Goal: Transaction & Acquisition: Register for event/course

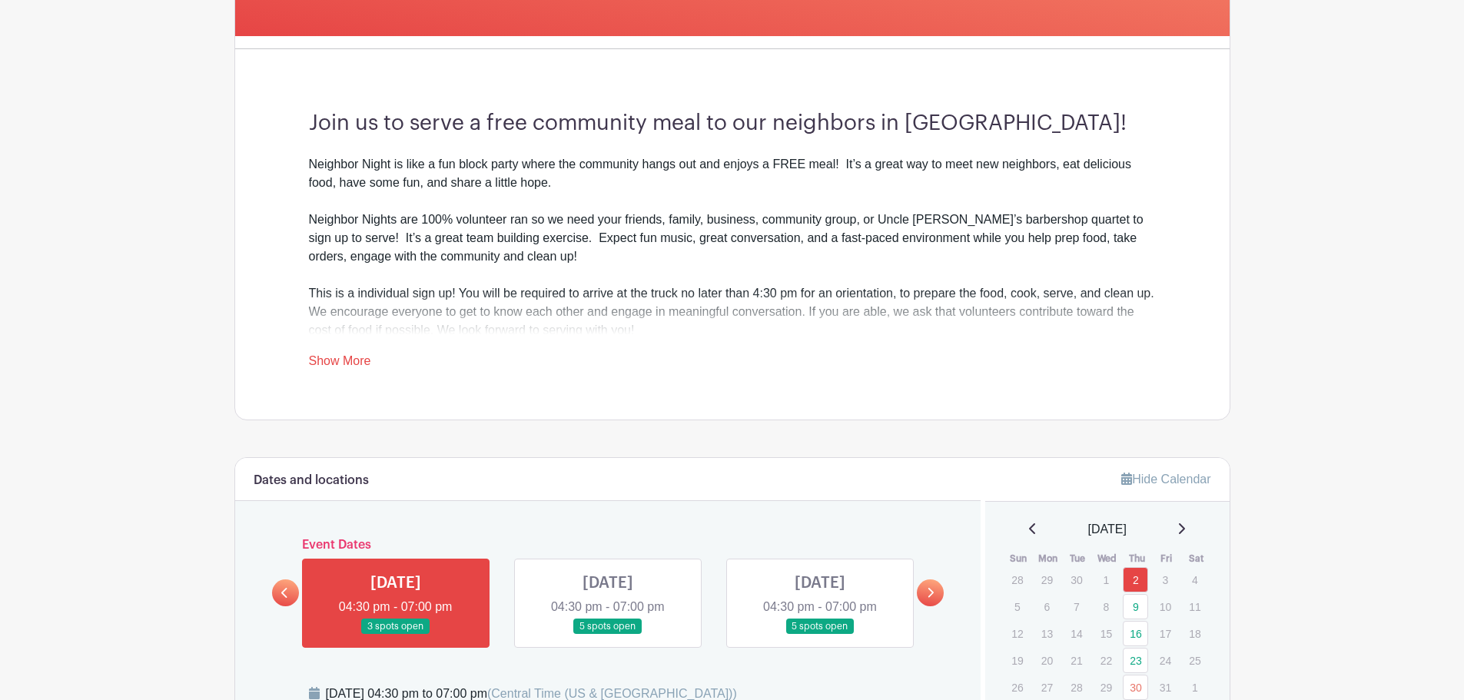
scroll to position [384, 0]
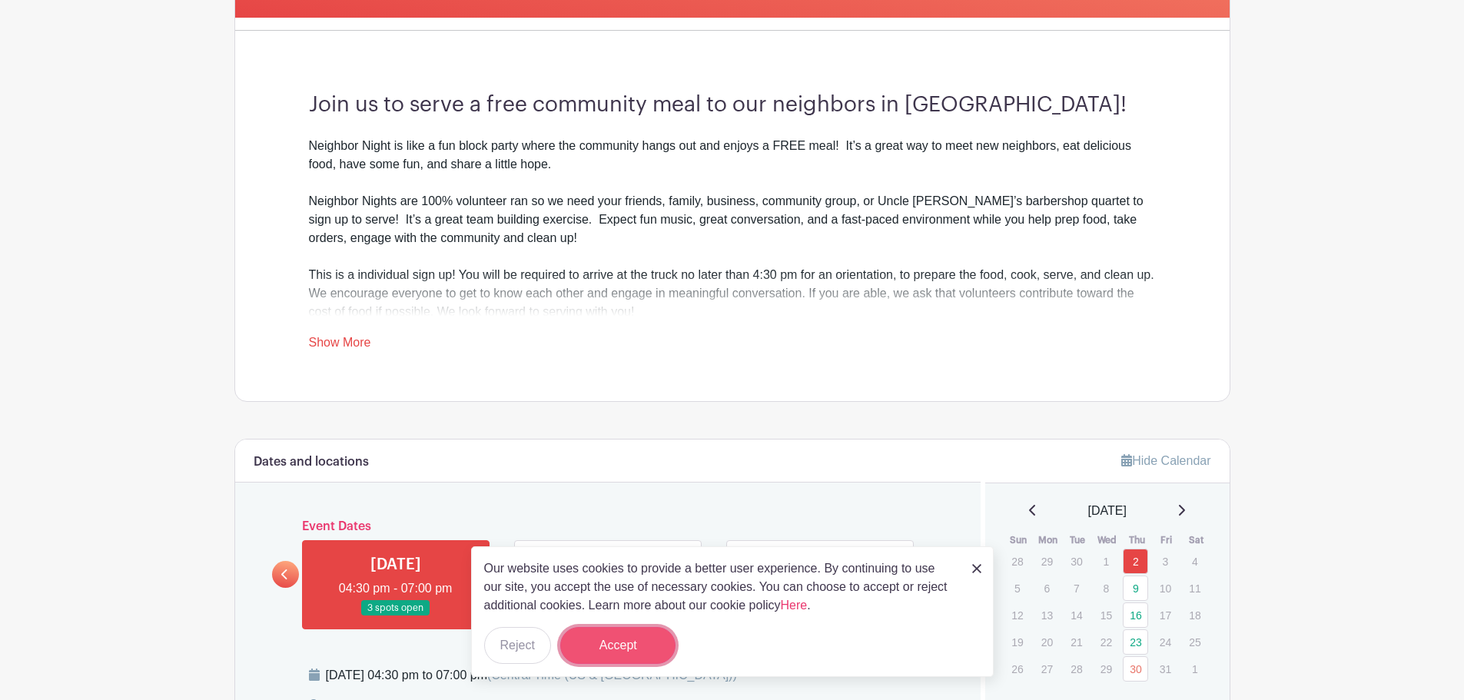
click at [592, 658] on button "Accept" at bounding box center [617, 645] width 115 height 37
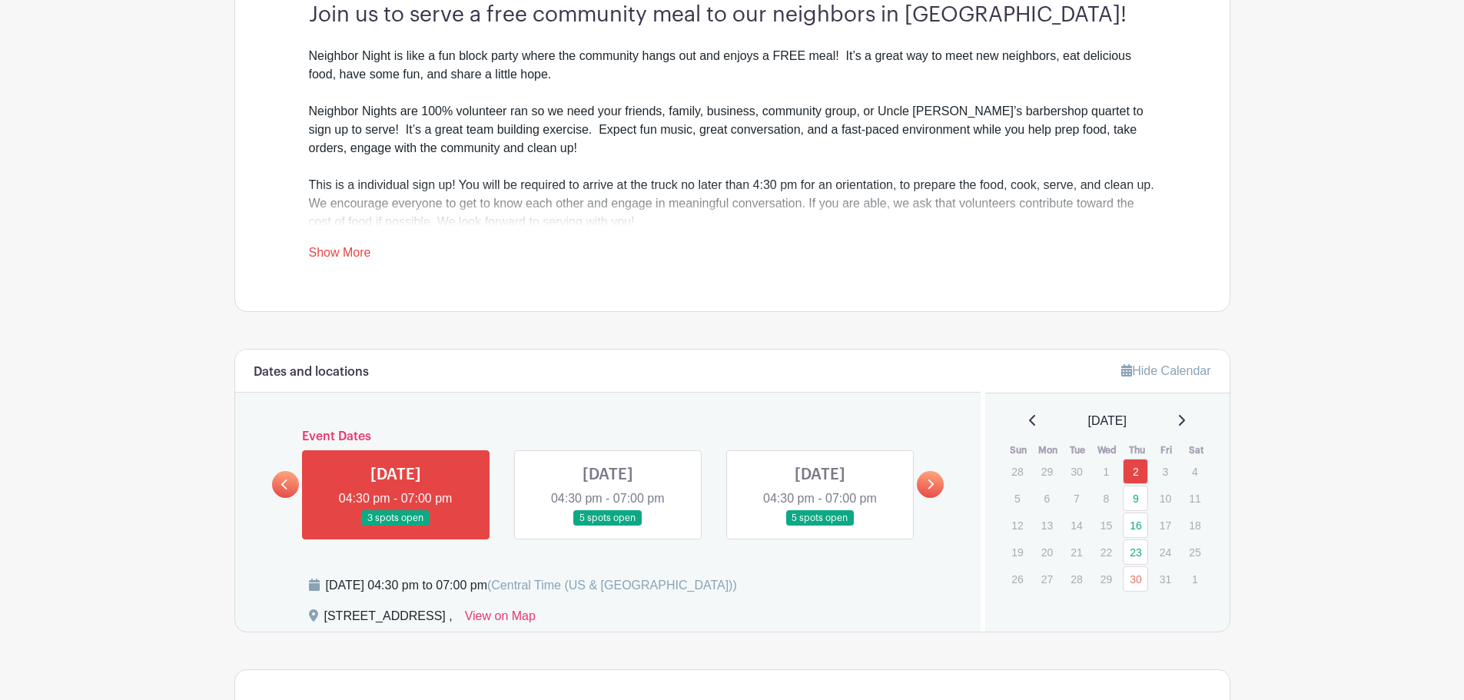
scroll to position [615, 0]
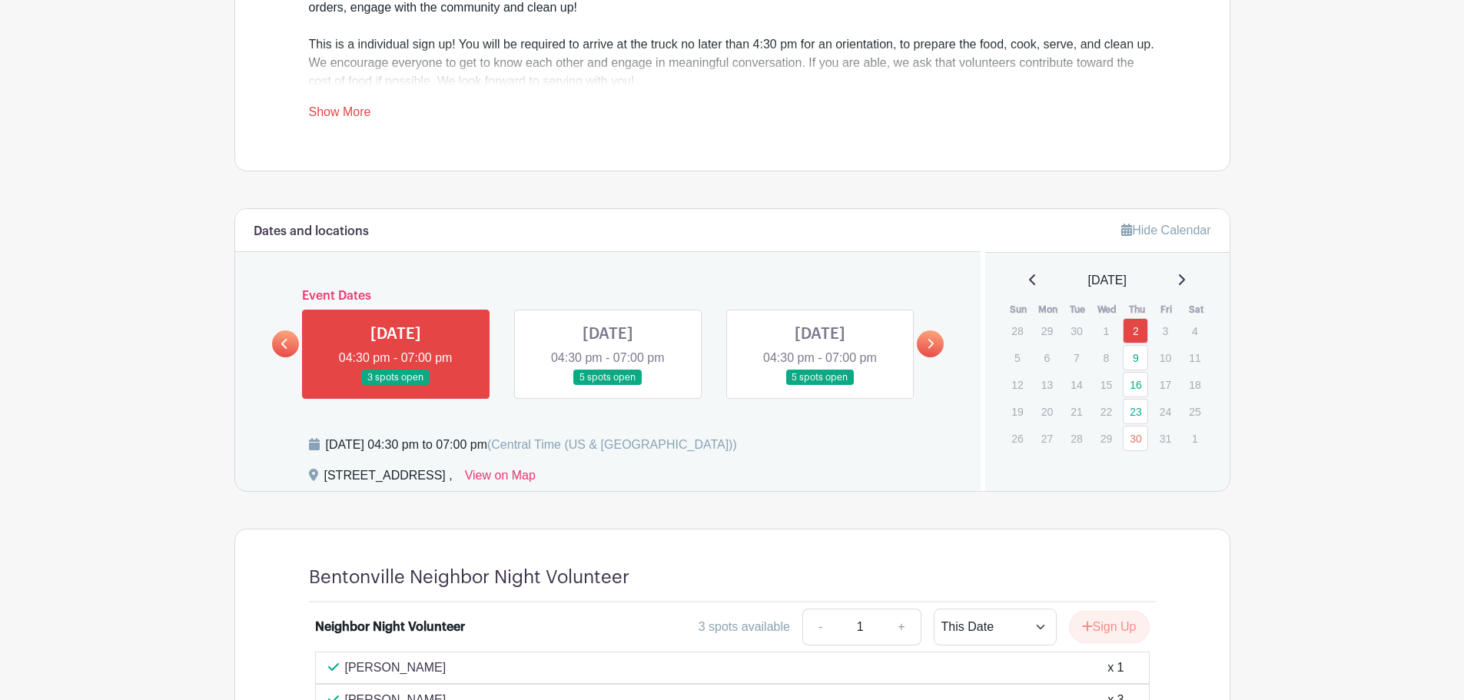
click at [1185, 278] on icon at bounding box center [1181, 280] width 8 height 12
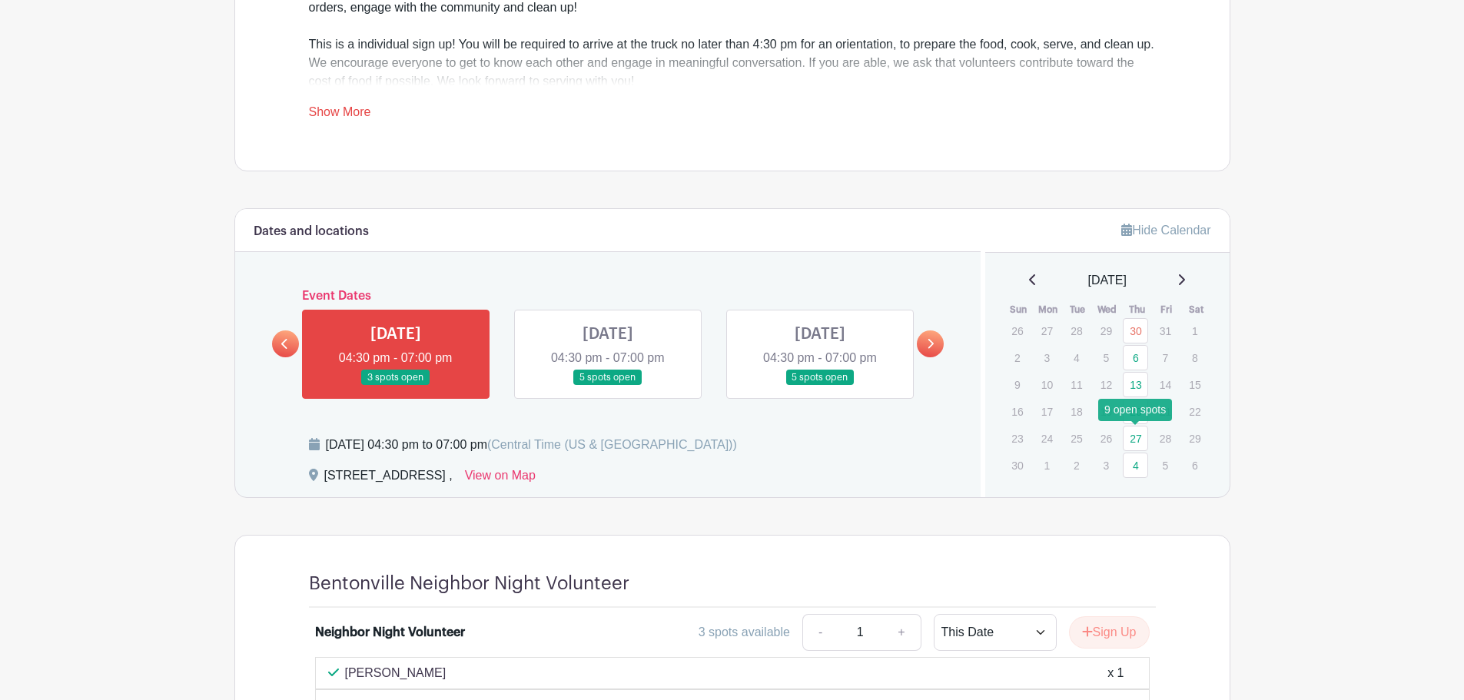
click at [1132, 436] on link "27" at bounding box center [1134, 438] width 25 height 25
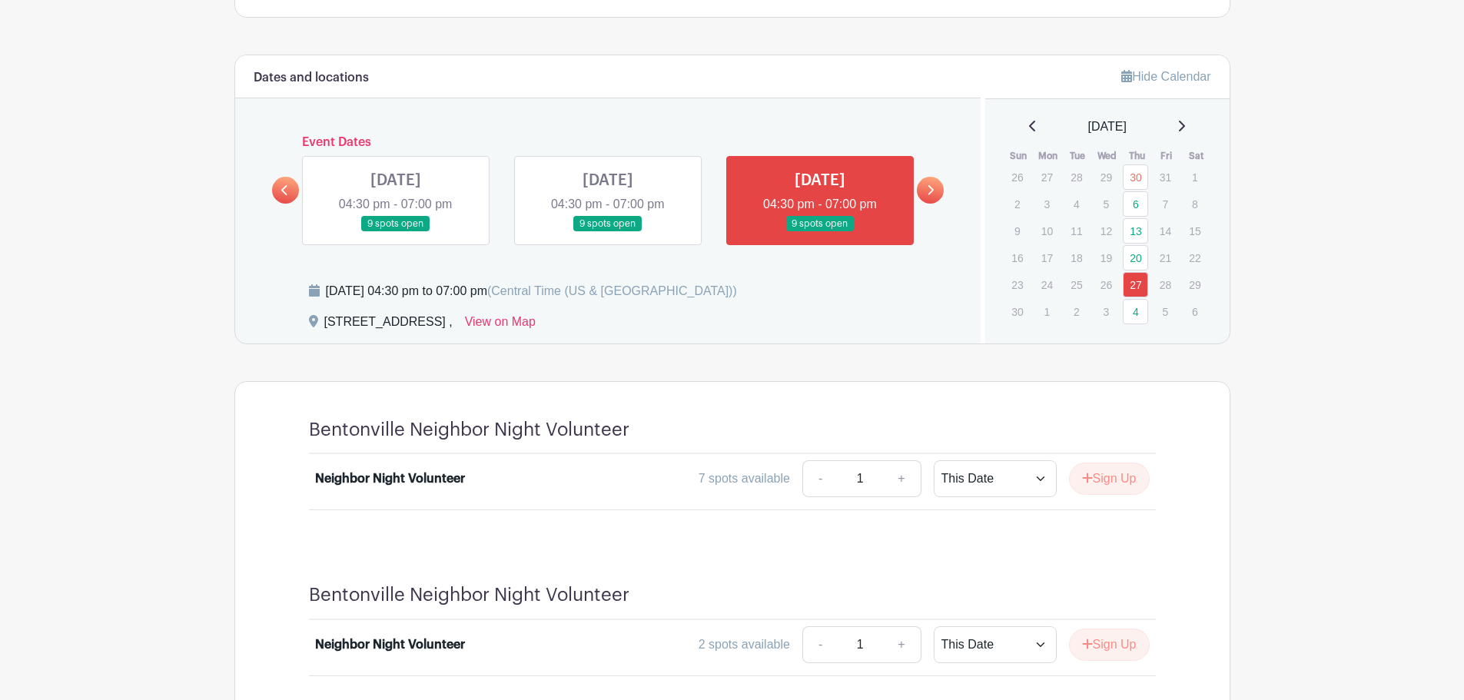
scroll to position [845, 0]
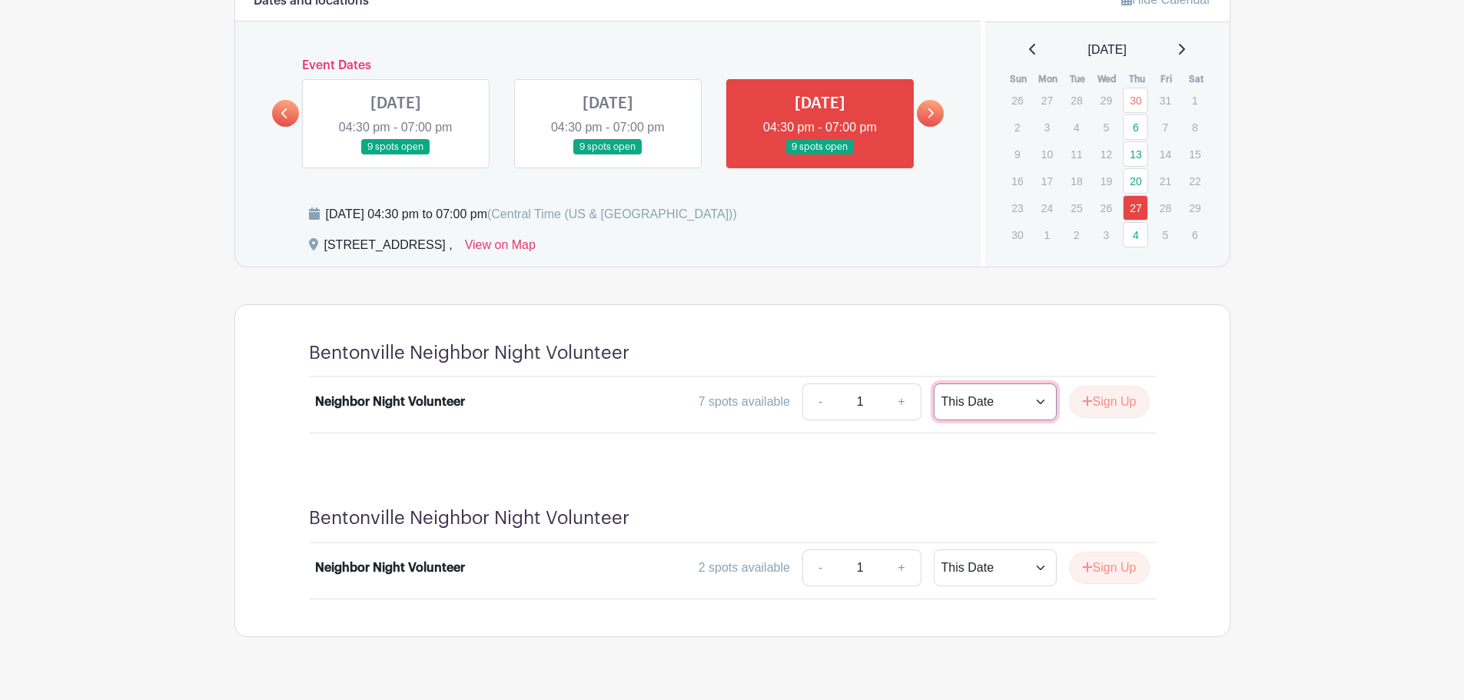
click at [990, 409] on select "This Date Select Dates" at bounding box center [994, 401] width 123 height 37
click at [963, 562] on select "This Date Select Dates" at bounding box center [994, 567] width 123 height 37
click at [831, 506] on div "Bentonville Neighbor Night Volunteer Neighbor Night Volunteer 2 spots available…" at bounding box center [732, 553] width 920 height 166
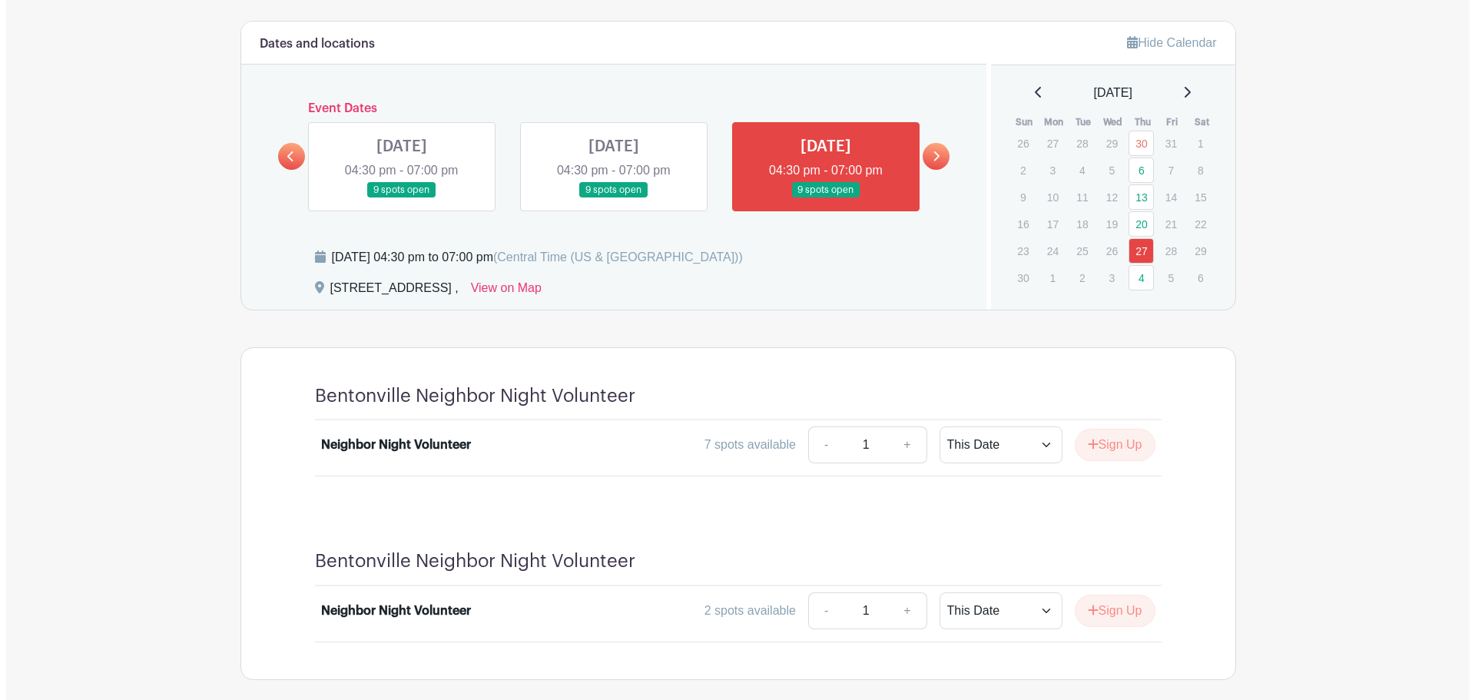
scroll to position [801, 0]
click at [1138, 226] on link "20" at bounding box center [1134, 224] width 25 height 25
click at [1139, 254] on link "27" at bounding box center [1134, 251] width 25 height 25
click at [1114, 443] on button "Sign Up" at bounding box center [1109, 445] width 81 height 32
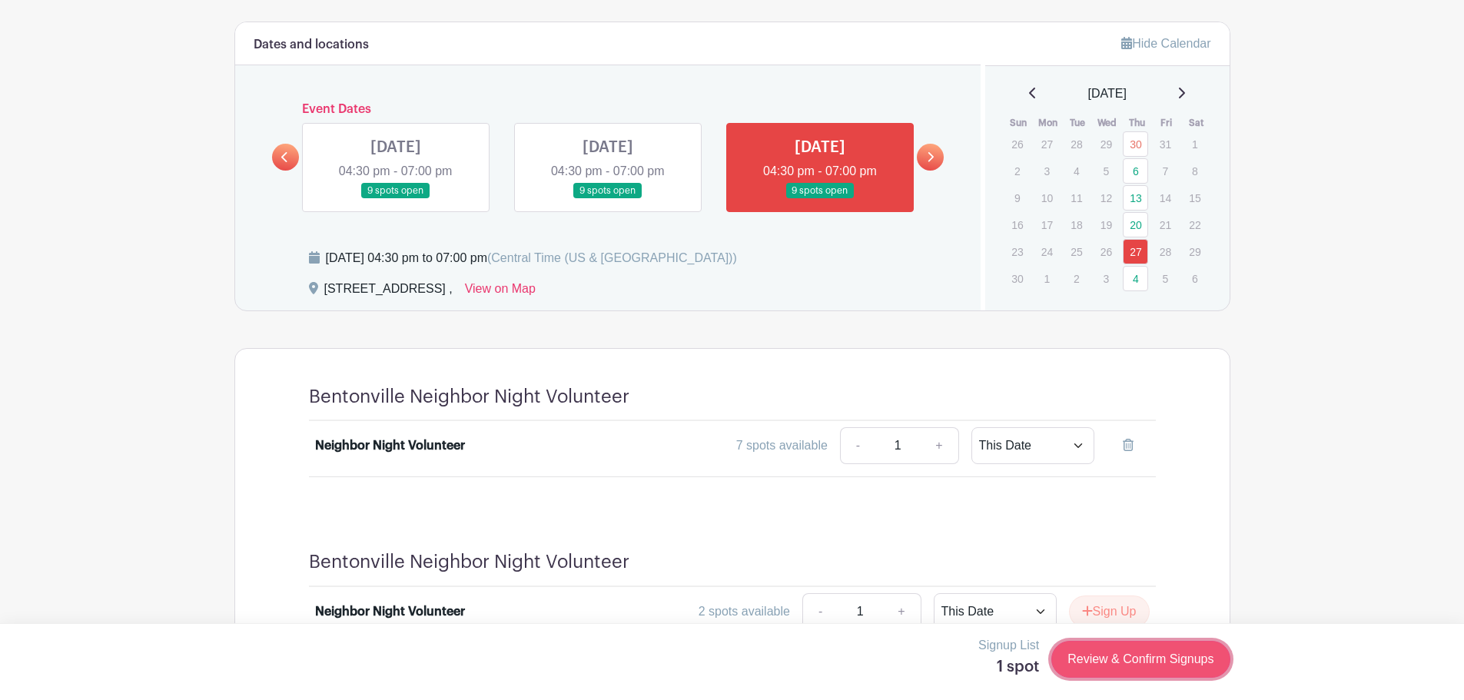
click at [1170, 652] on link "Review & Confirm Signups" at bounding box center [1140, 659] width 178 height 37
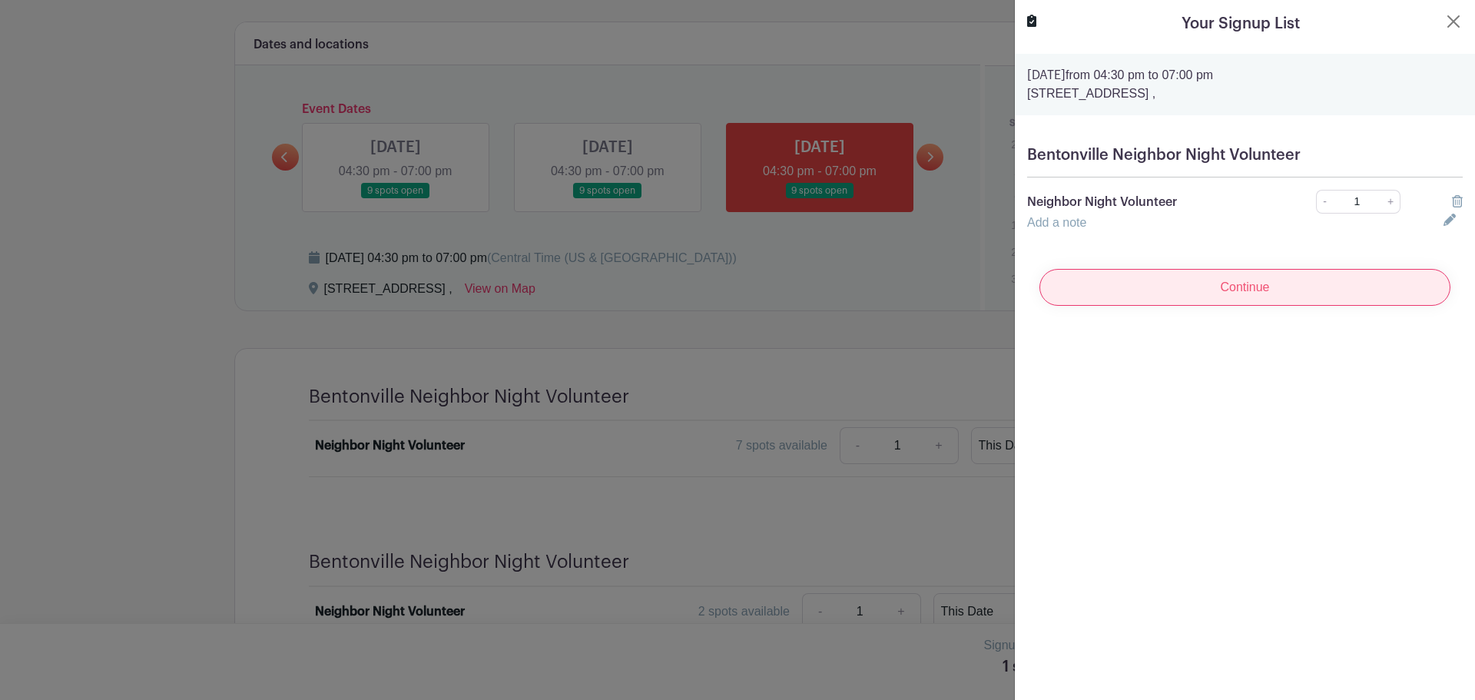
click at [1221, 282] on input "Continue" at bounding box center [1244, 287] width 411 height 37
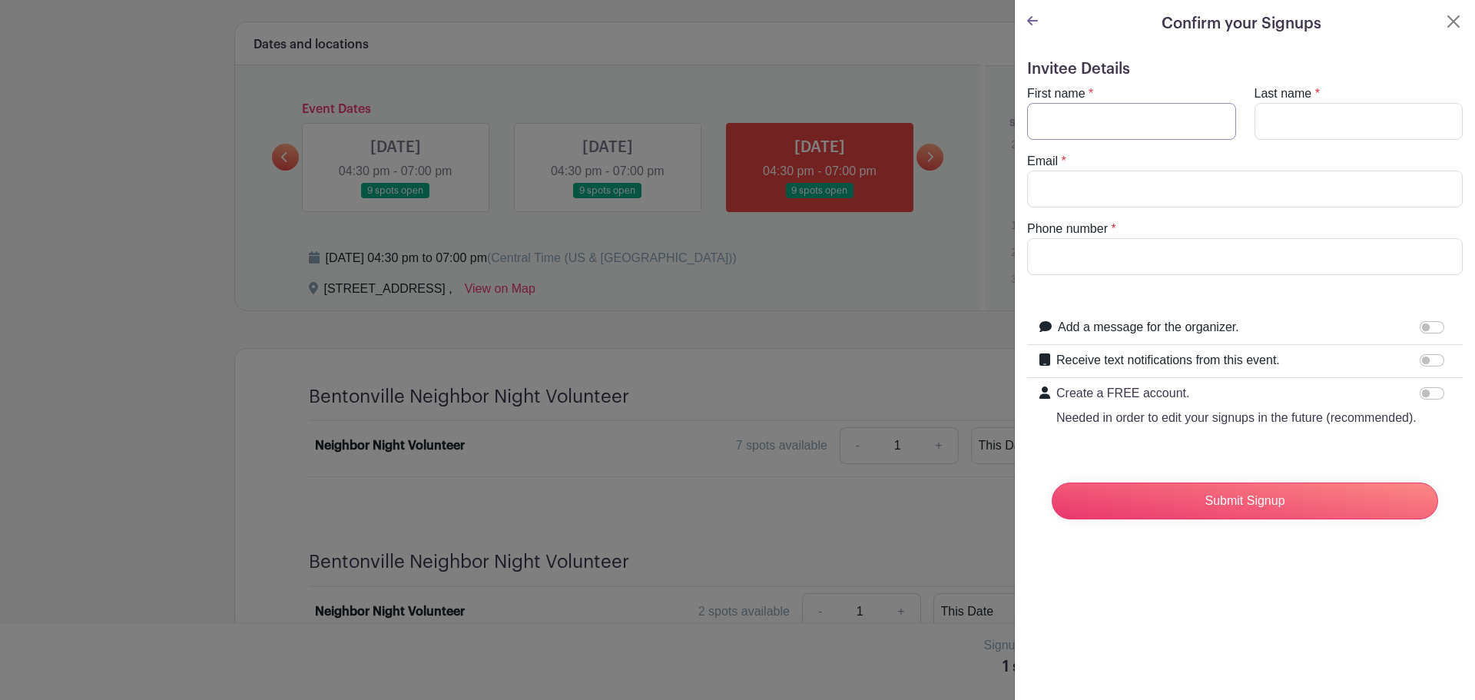
click at [1096, 118] on input "First name" at bounding box center [1131, 121] width 209 height 37
click at [1086, 119] on input "First name" at bounding box center [1131, 121] width 209 height 37
type input "[PERSON_NAME]"
type input "Virakone"
type input "[EMAIL_ADDRESS][DOMAIN_NAME]"
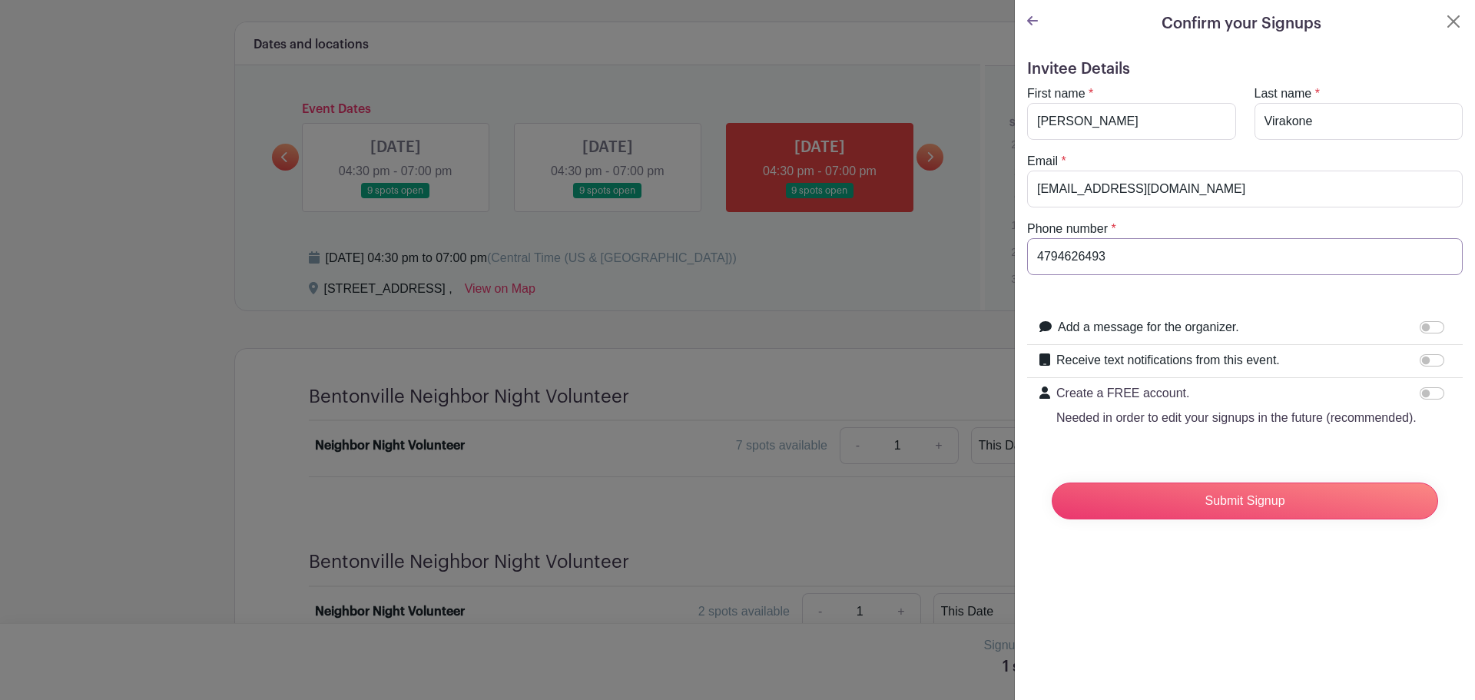
type input "4794626493"
click at [1422, 360] on input "Receive text notifications from this event." at bounding box center [1432, 360] width 25 height 12
checkbox input "true"
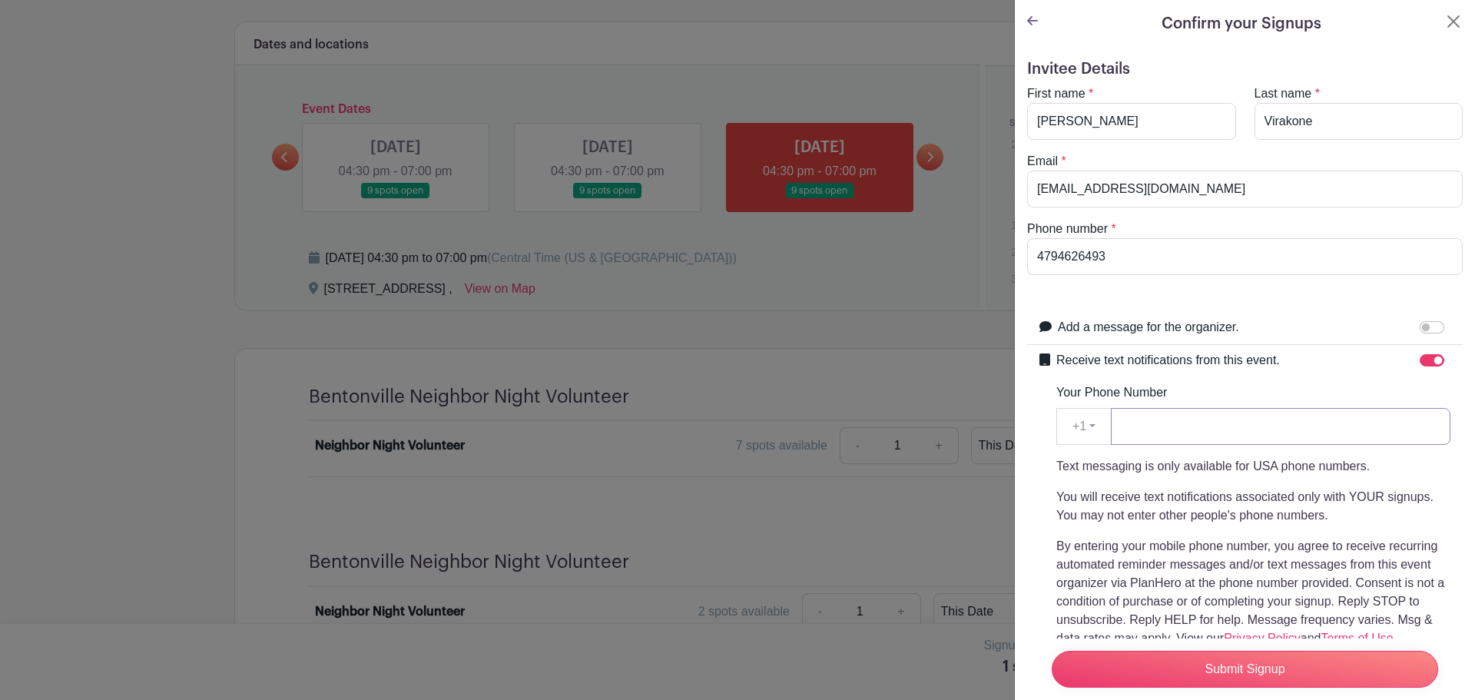
click at [1244, 420] on input "Your Phone Number" at bounding box center [1281, 426] width 340 height 37
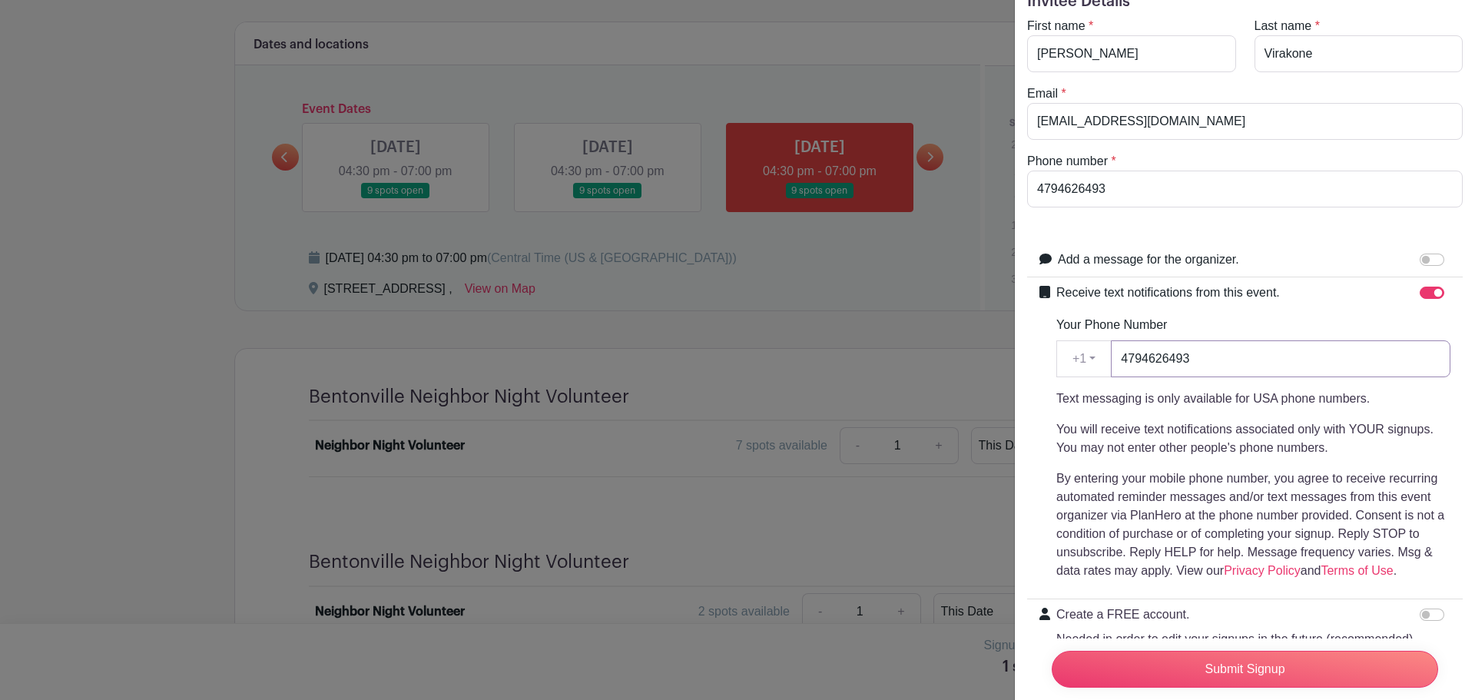
scroll to position [154, 0]
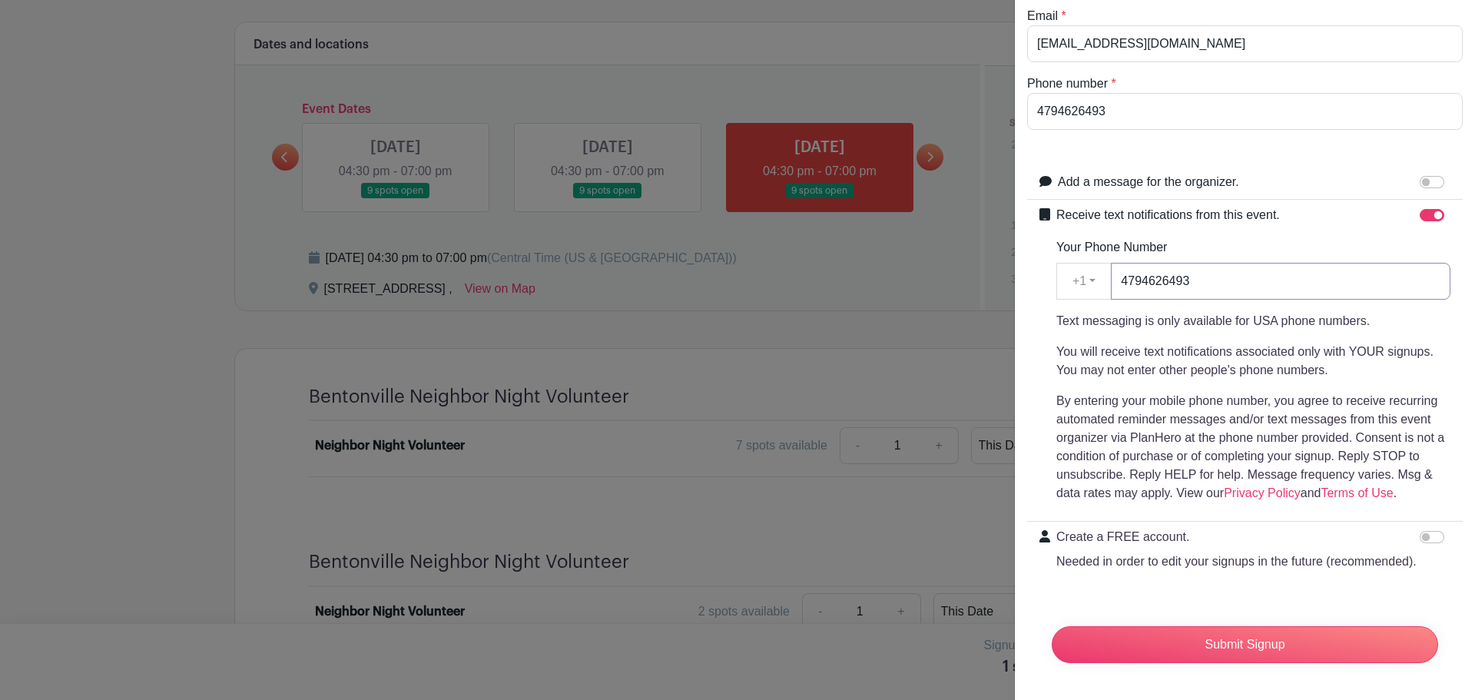
type input "4794626493"
click at [1420, 531] on input "Create a FREE account. Needed in order to edit your signups in the future (reco…" at bounding box center [1432, 537] width 25 height 12
checkbox input "true"
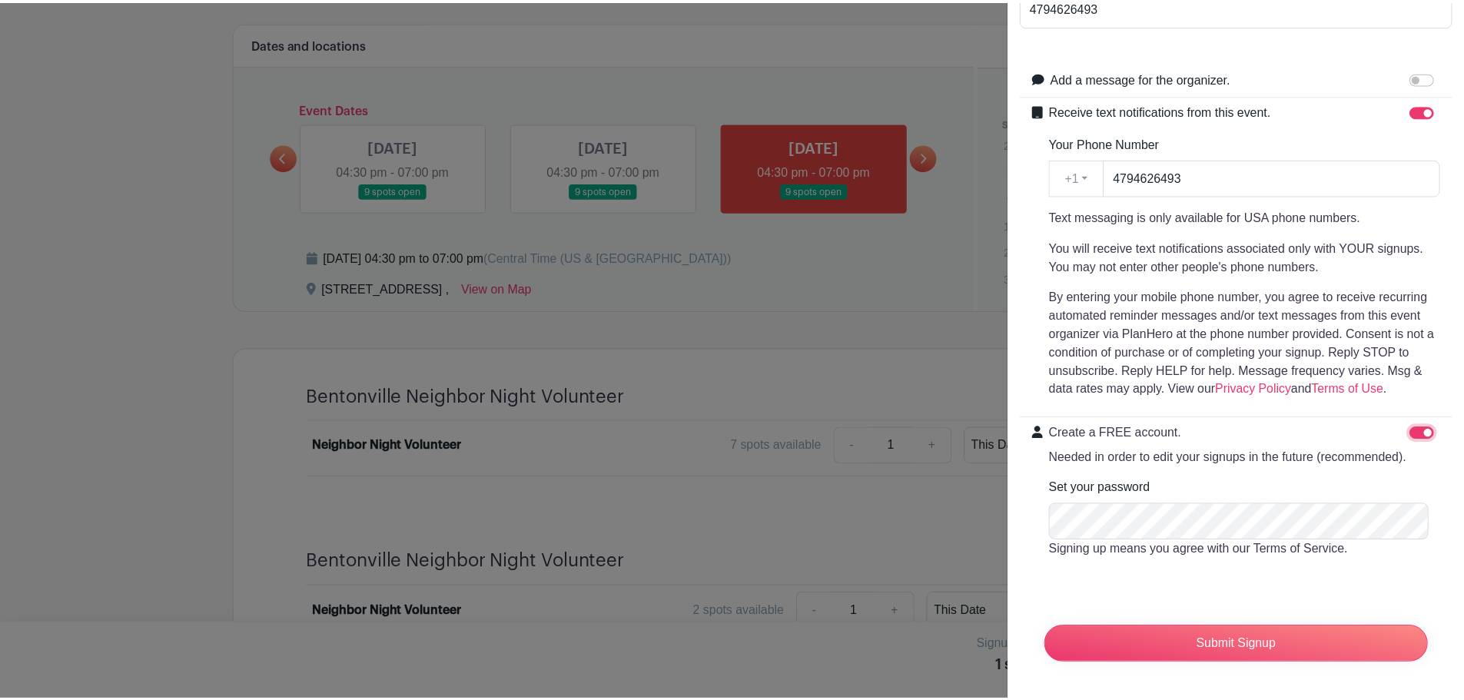
scroll to position [280, 0]
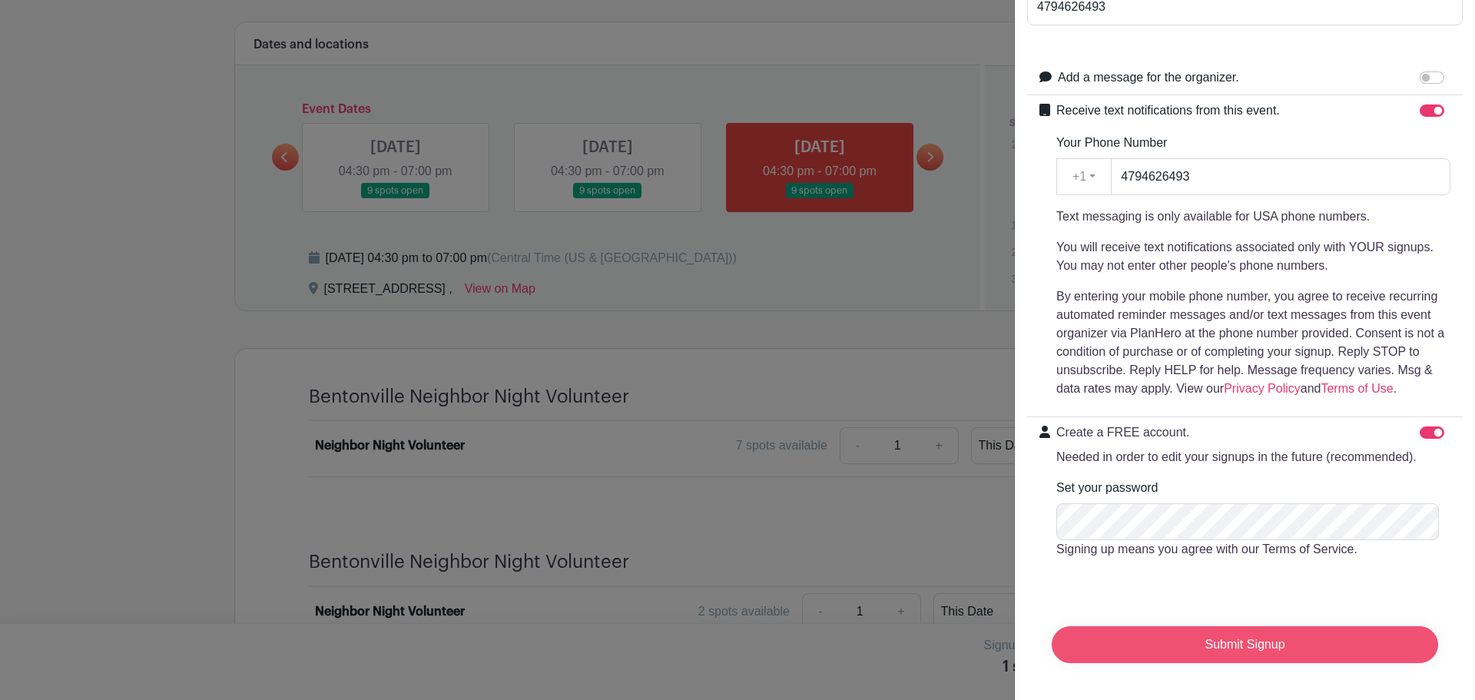
click at [1189, 626] on input "Submit Signup" at bounding box center [1245, 644] width 386 height 37
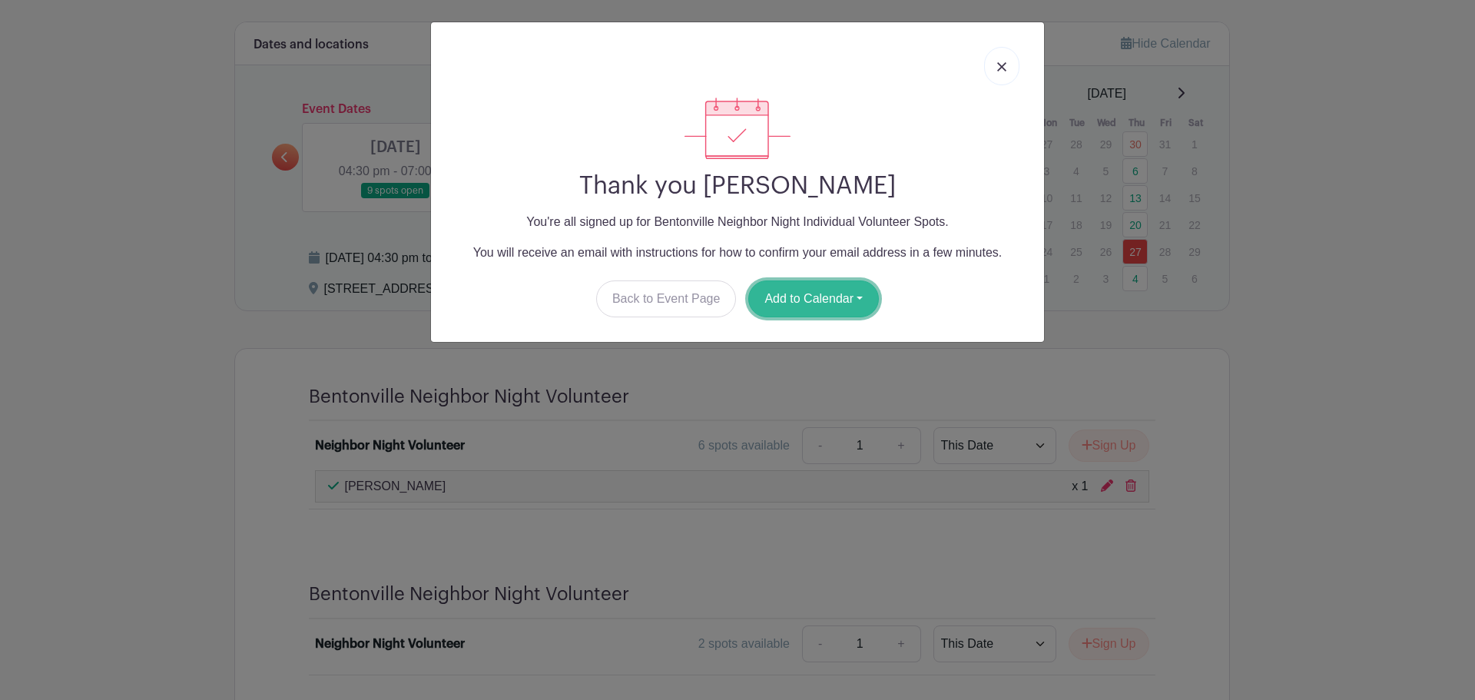
click at [861, 300] on button "Add to Calendar" at bounding box center [813, 298] width 131 height 37
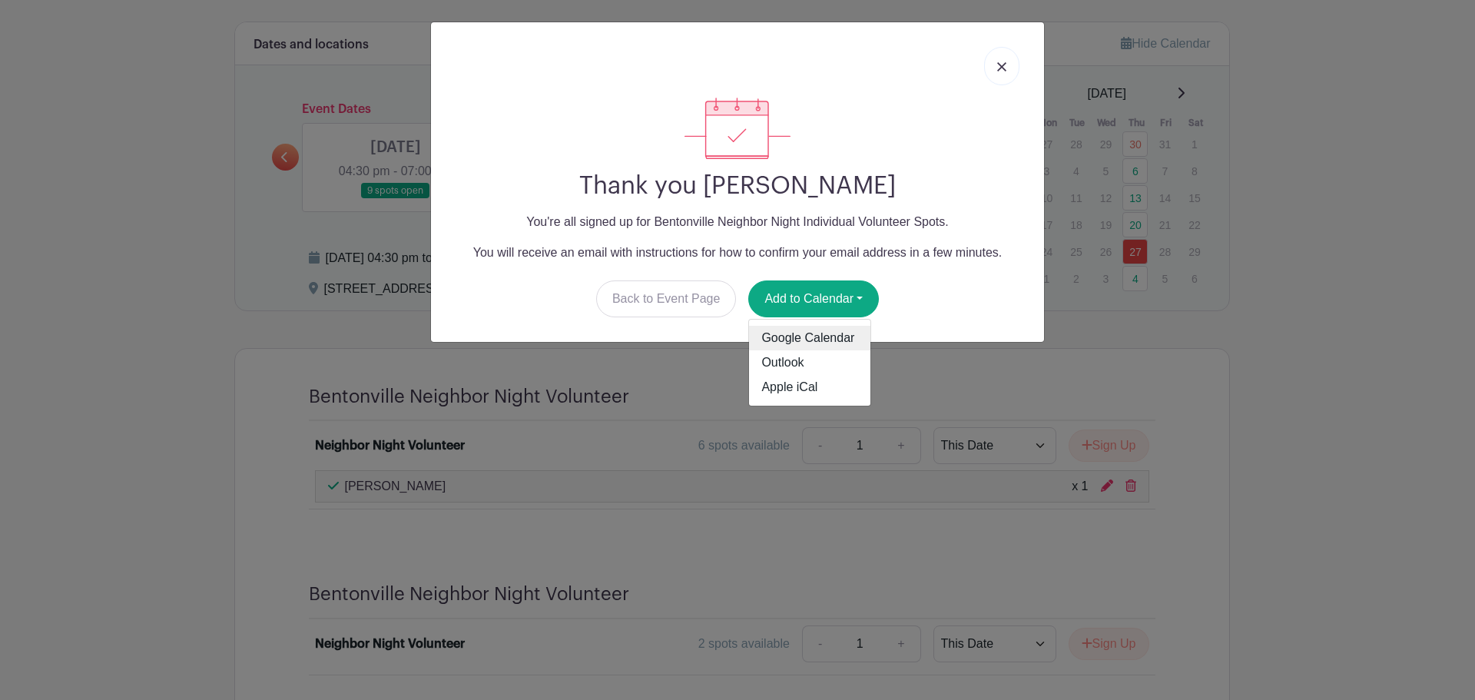
click at [841, 333] on link "Google Calendar" at bounding box center [809, 338] width 121 height 25
click at [994, 68] on link at bounding box center [1001, 66] width 35 height 38
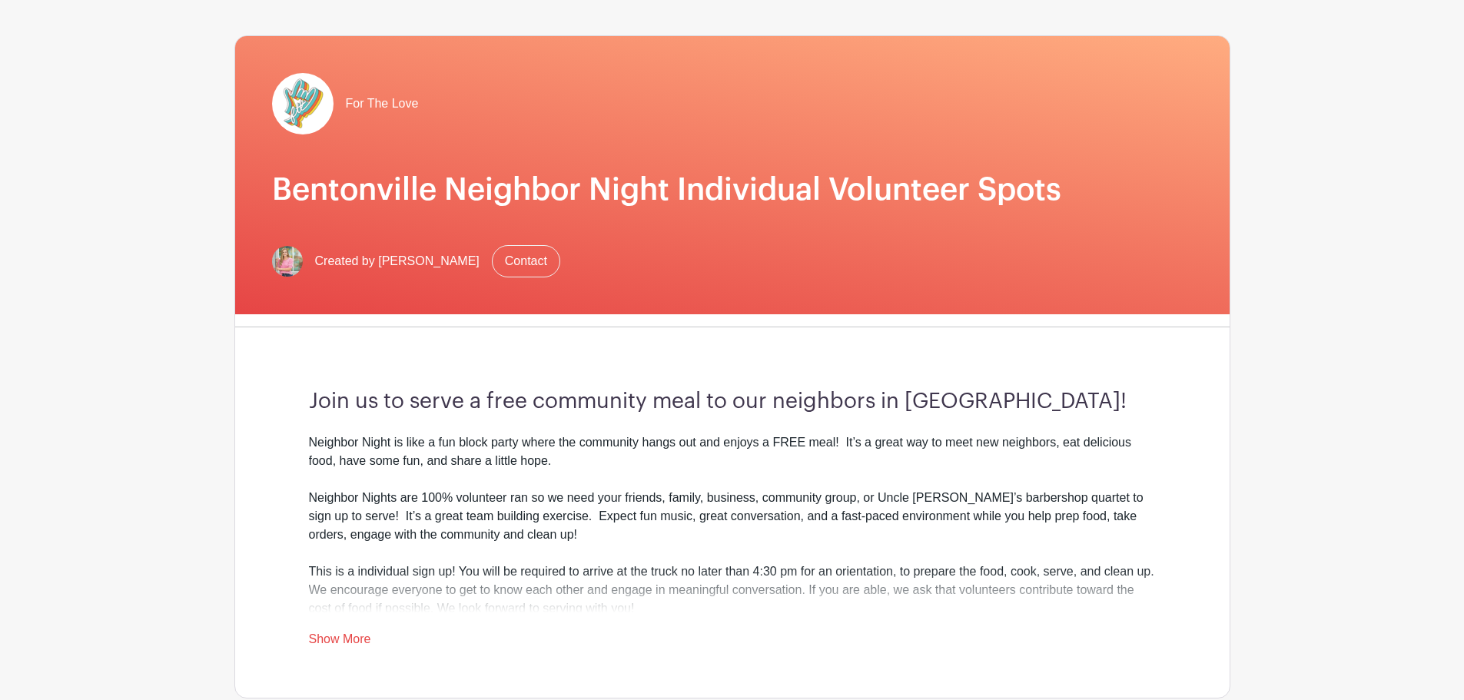
scroll to position [154, 0]
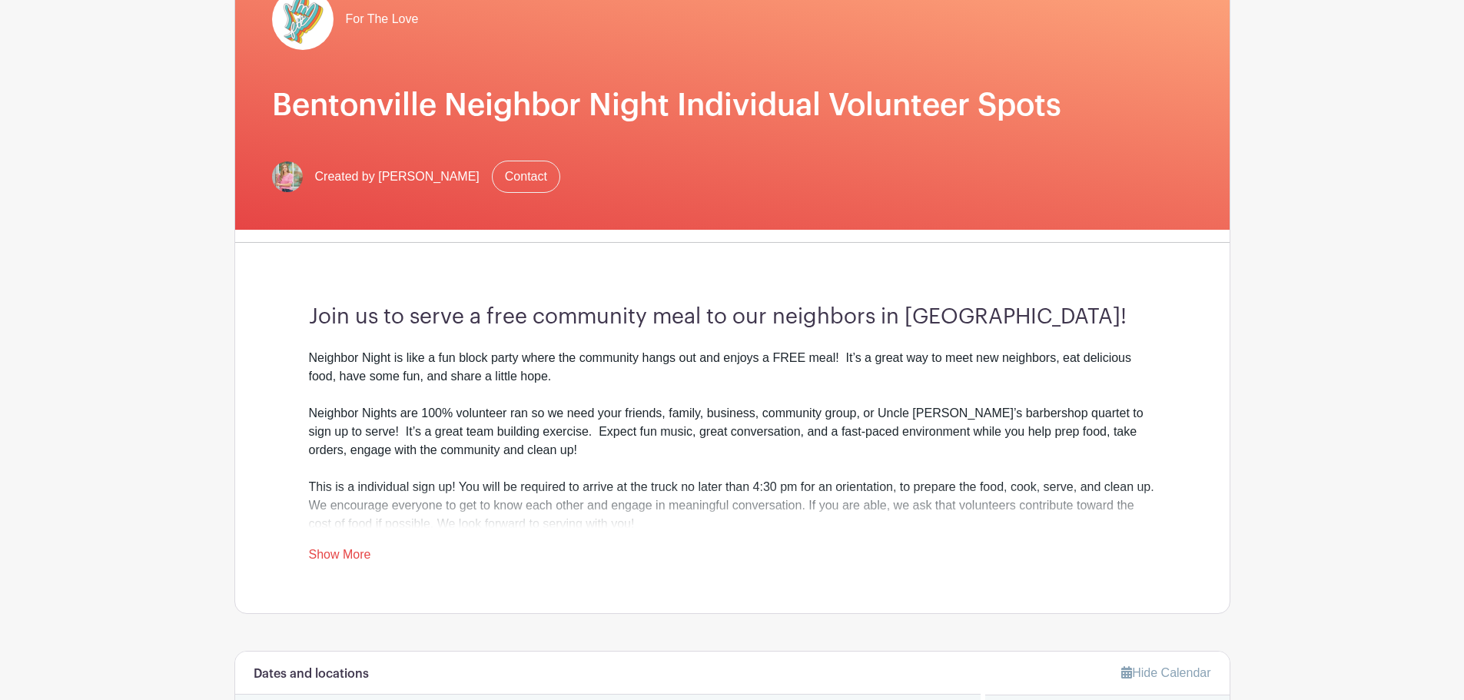
click at [361, 556] on link "Show More" at bounding box center [340, 557] width 62 height 19
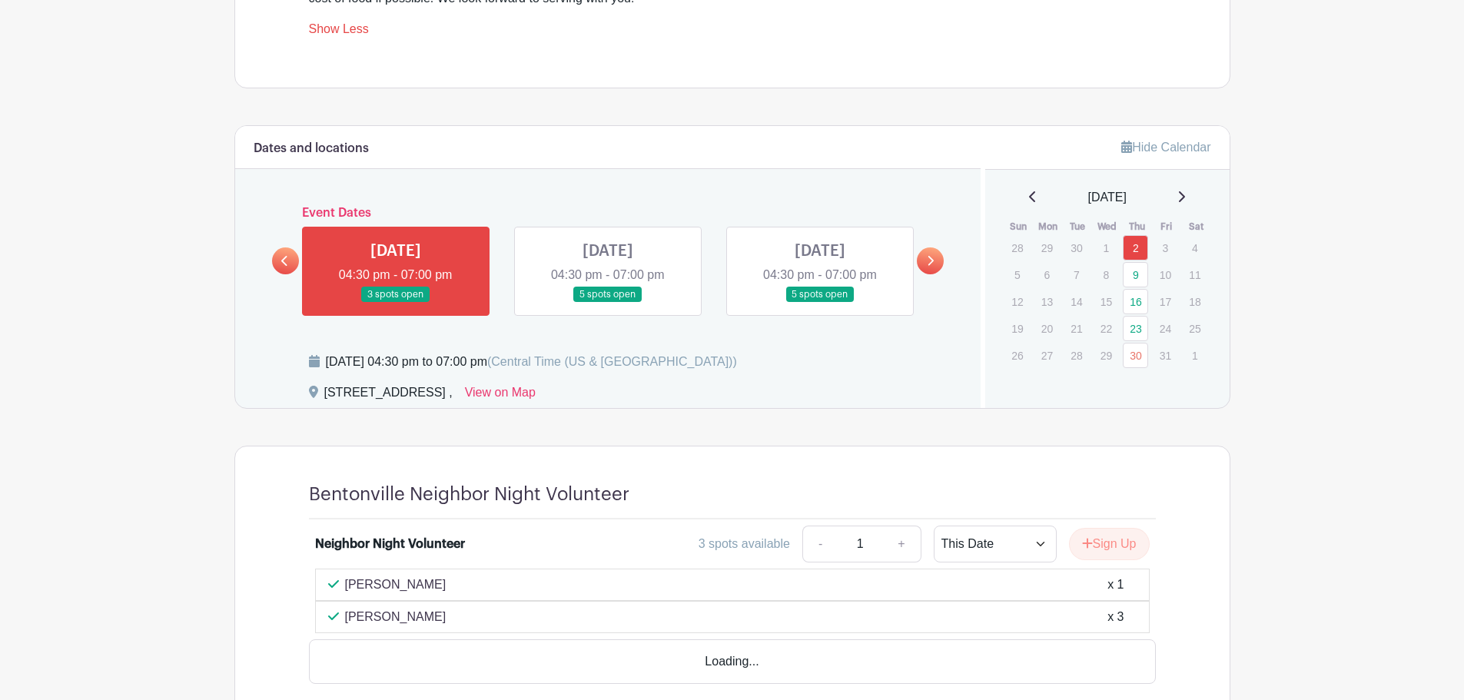
scroll to position [691, 0]
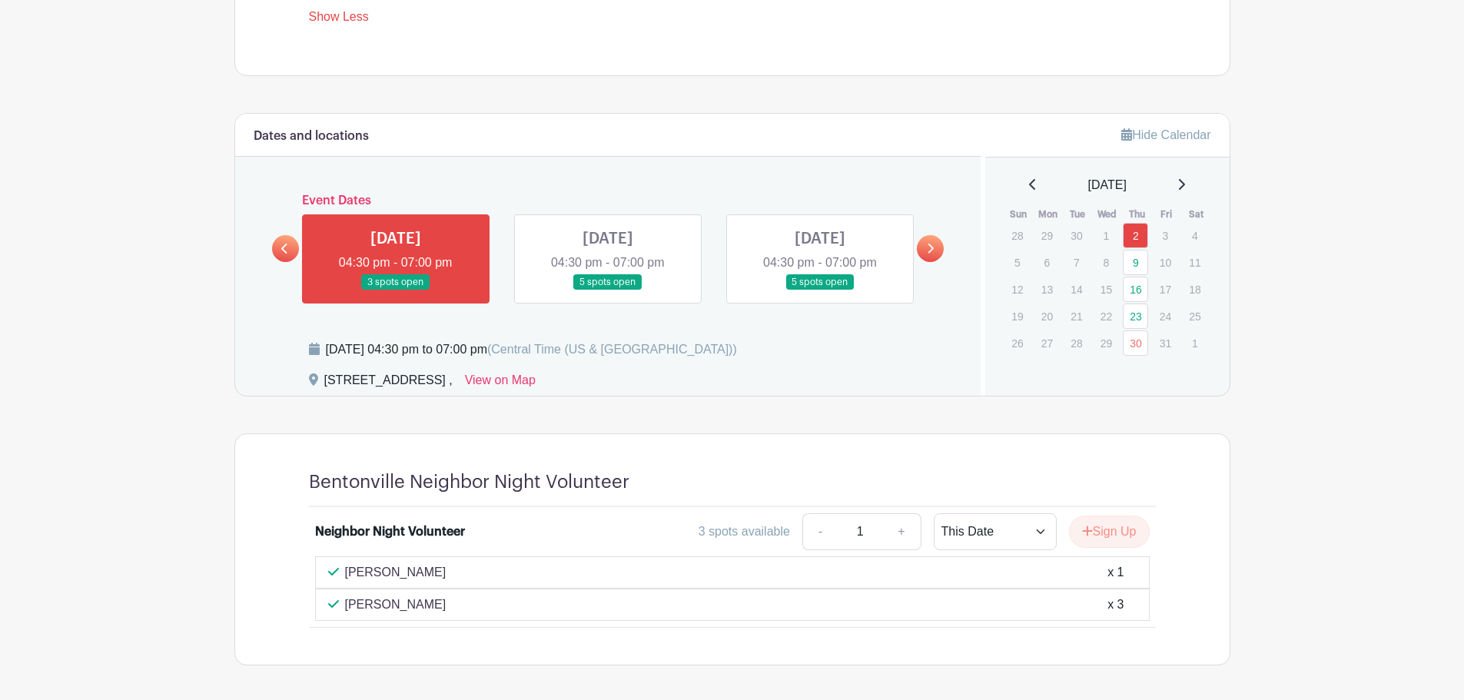
click at [1185, 184] on icon at bounding box center [1181, 184] width 8 height 12
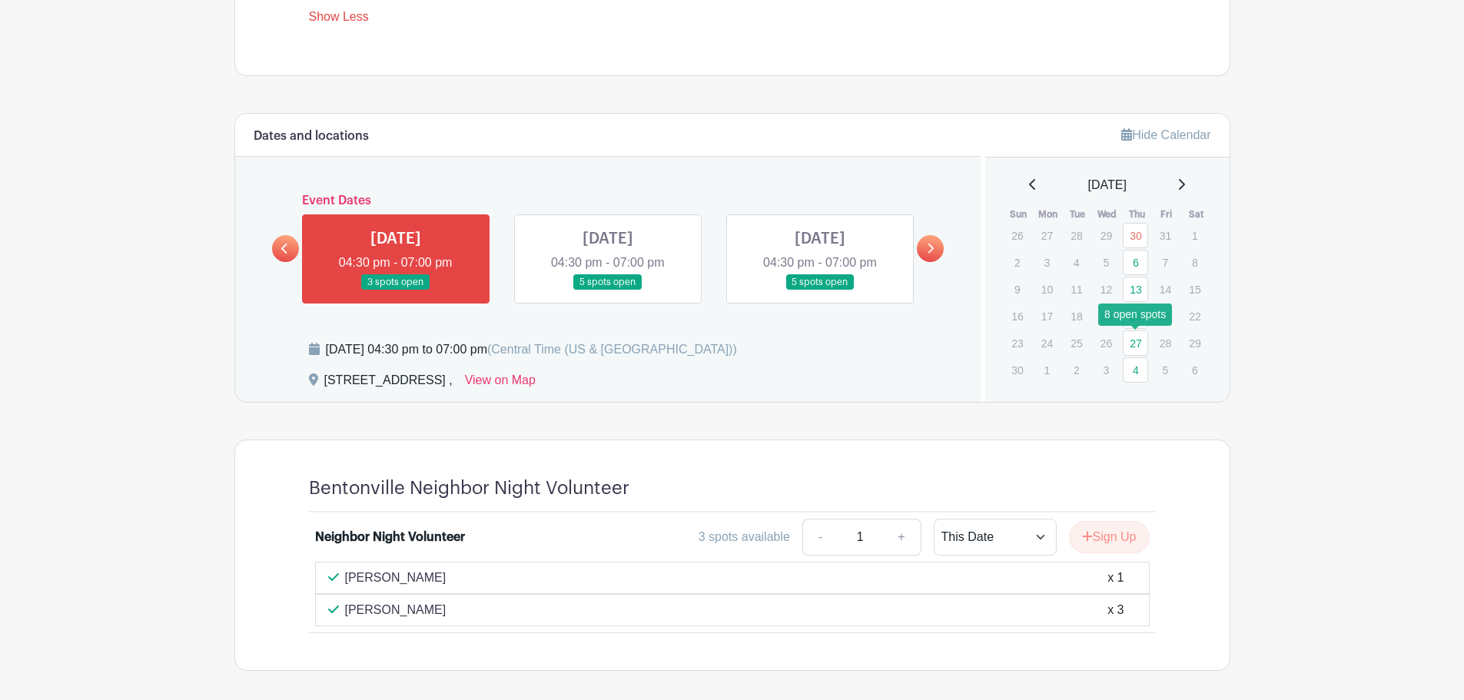
click at [1129, 342] on link "27" at bounding box center [1134, 342] width 25 height 25
